Goal: Browse casually: Explore the website without a specific task or goal

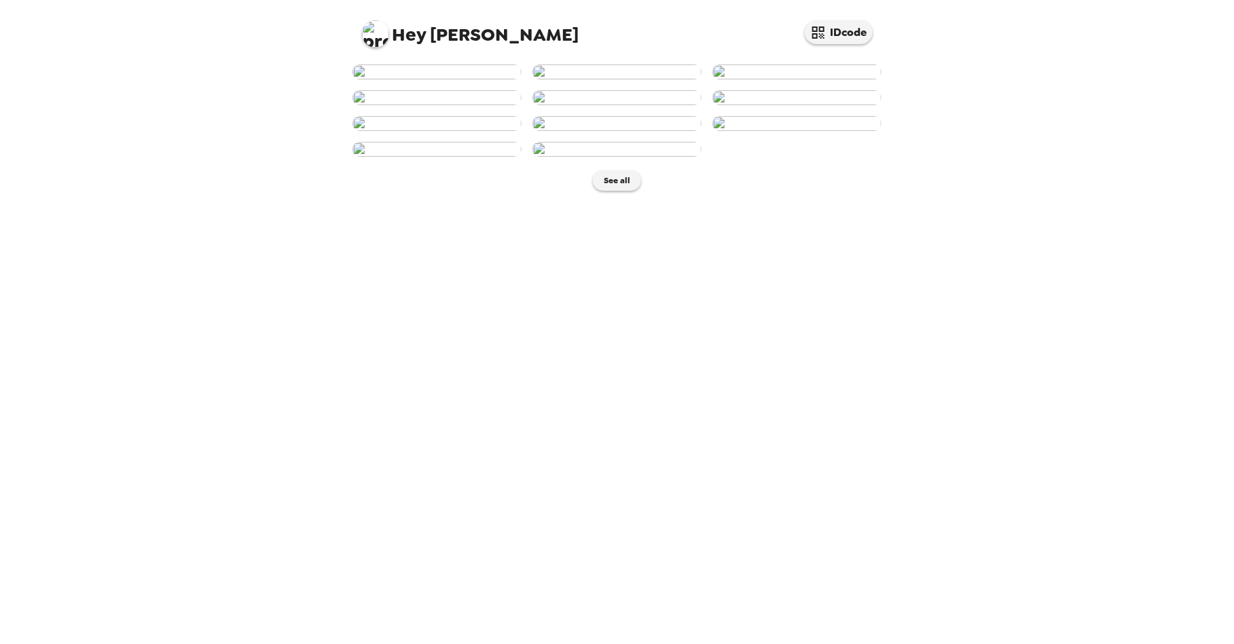
click at [471, 79] on img at bounding box center [436, 72] width 169 height 15
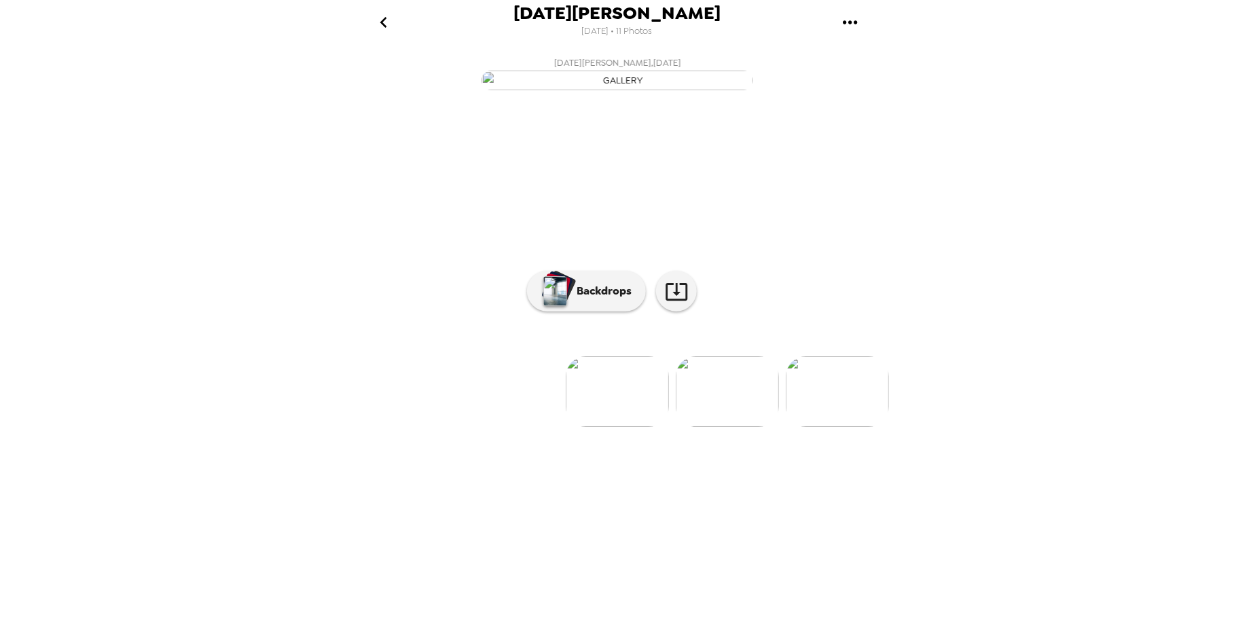
click at [731, 427] on img at bounding box center [727, 391] width 103 height 71
click at [691, 427] on img at bounding box center [678, 391] width 103 height 71
click at [722, 427] on img at bounding box center [725, 391] width 103 height 71
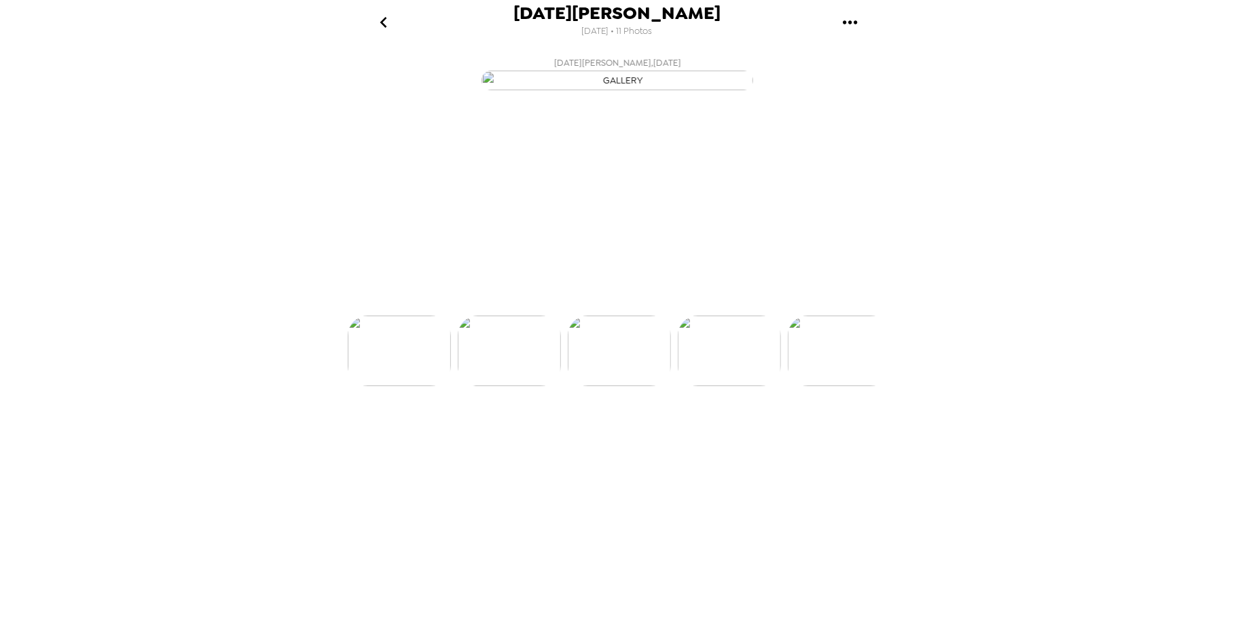
scroll to position [0, 219]
click at [840, 427] on img at bounding box center [838, 391] width 103 height 71
click at [620, 427] on img at bounding box center [617, 391] width 103 height 71
click at [407, 427] on img at bounding box center [397, 391] width 103 height 71
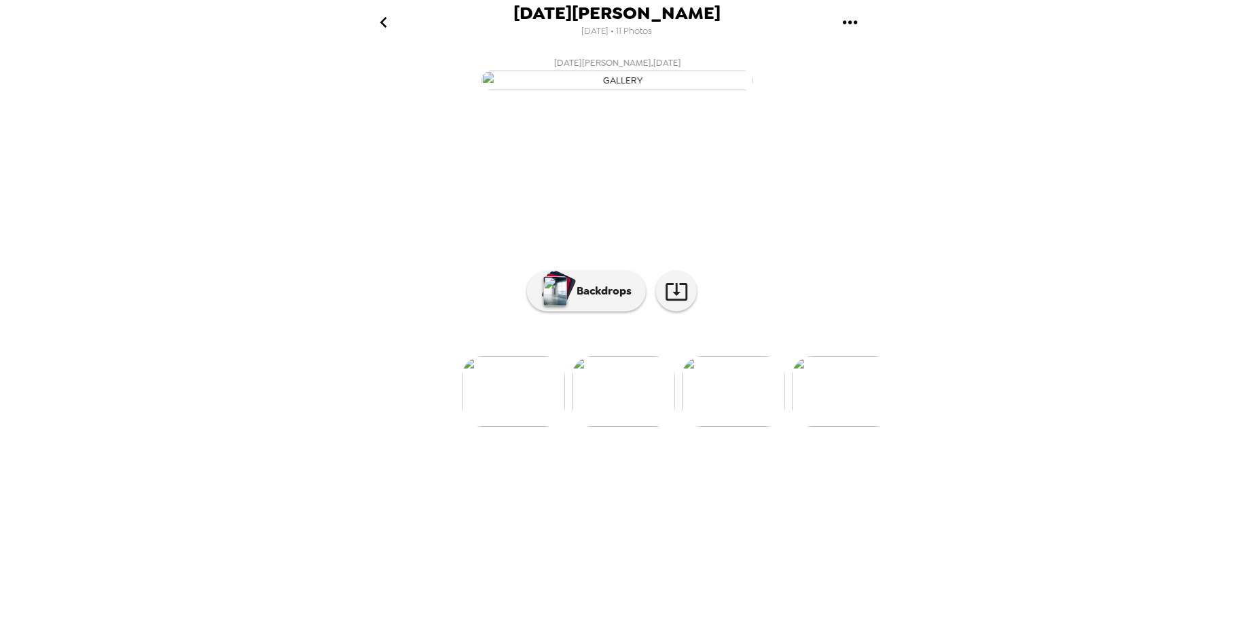
scroll to position [0, 0]
